Goal: Information Seeking & Learning: Compare options

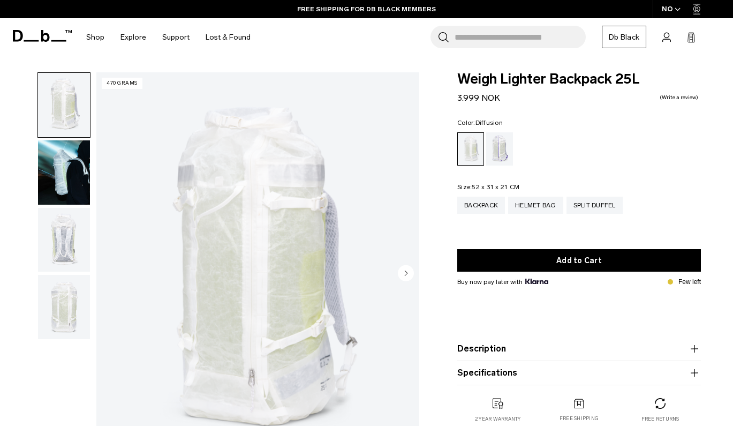
click at [75, 185] on img "button" at bounding box center [64, 172] width 52 height 64
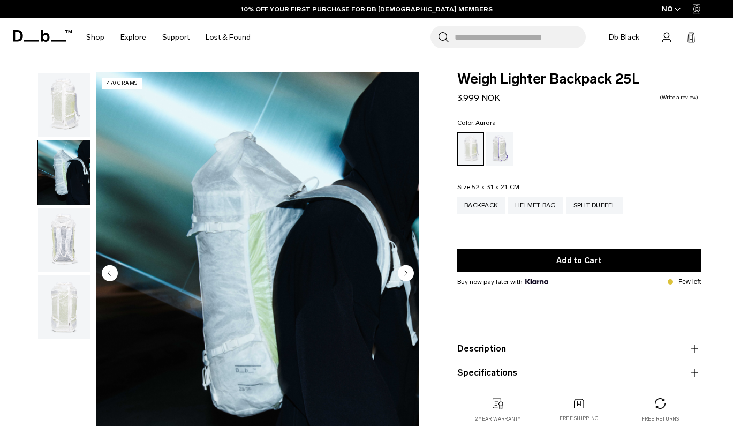
click at [499, 146] on div "Aurora" at bounding box center [499, 148] width 27 height 33
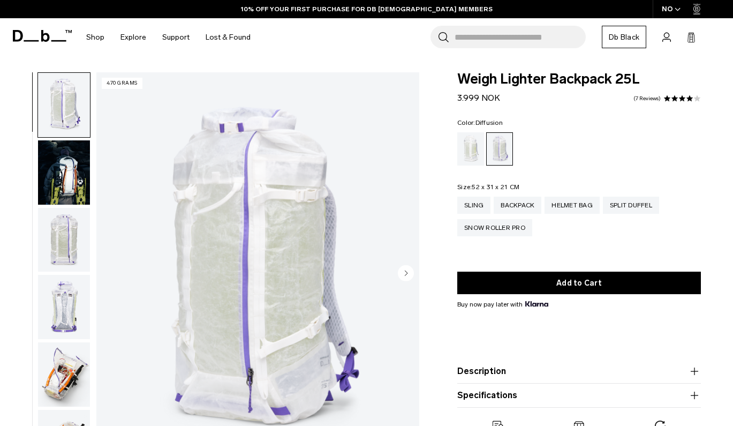
click at [476, 149] on div "Diffusion" at bounding box center [470, 148] width 27 height 33
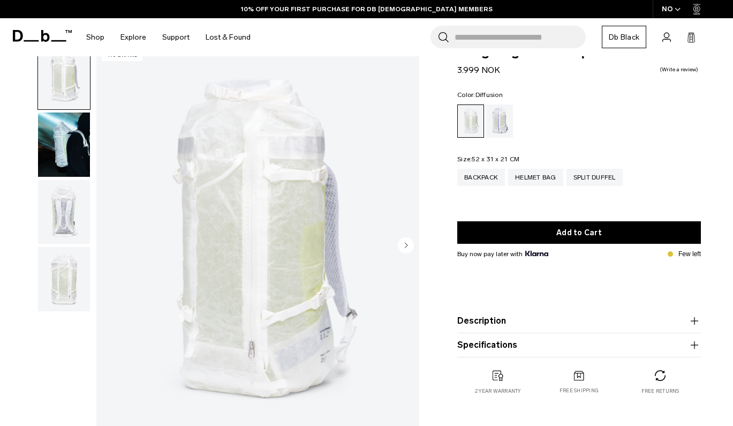
scroll to position [35, 0]
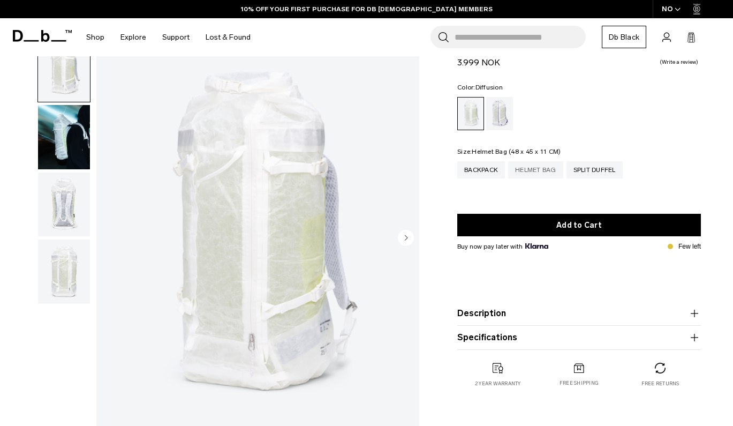
click at [539, 173] on div "Helmet Bag" at bounding box center [535, 169] width 55 height 17
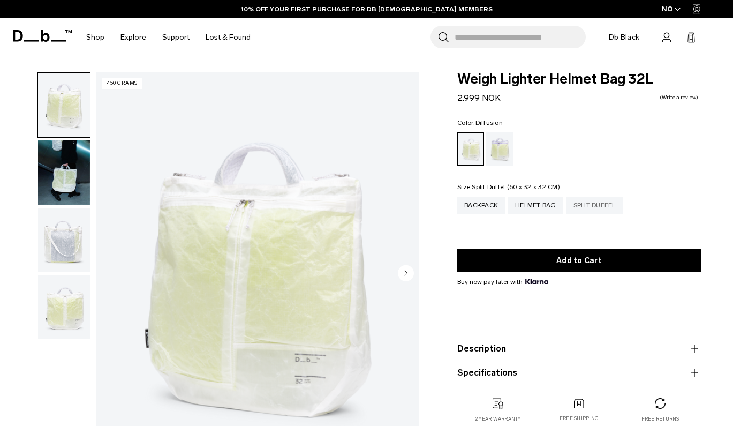
click at [597, 208] on div "Split Duffel" at bounding box center [594, 204] width 56 height 17
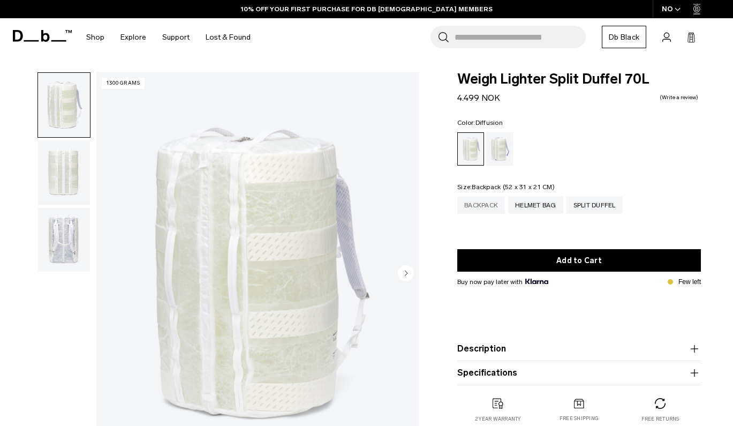
click at [490, 208] on div "Backpack" at bounding box center [481, 204] width 48 height 17
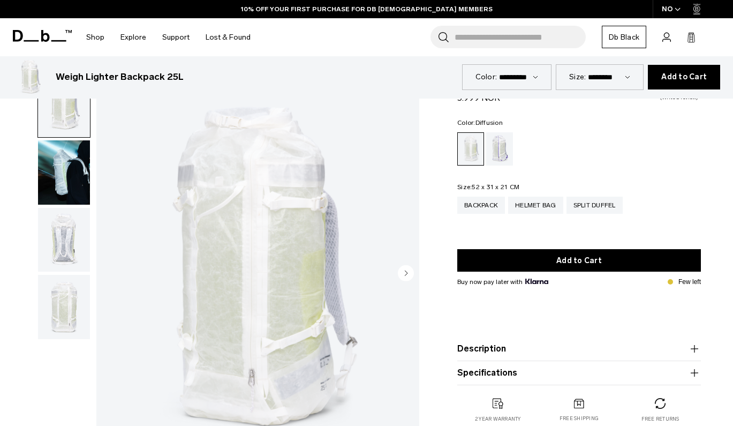
scroll to position [334, 0]
